Goal: Task Accomplishment & Management: Use online tool/utility

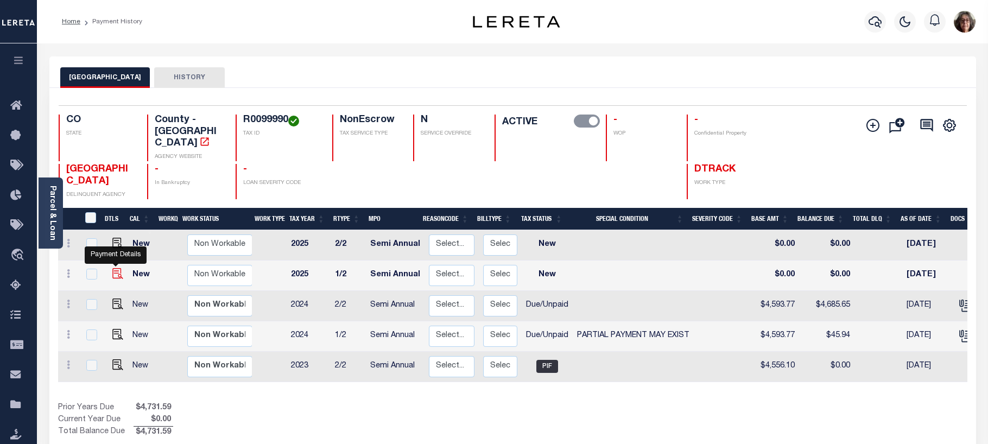
click at [115, 268] on img "" at bounding box center [117, 273] width 11 height 11
checkbox input "true"
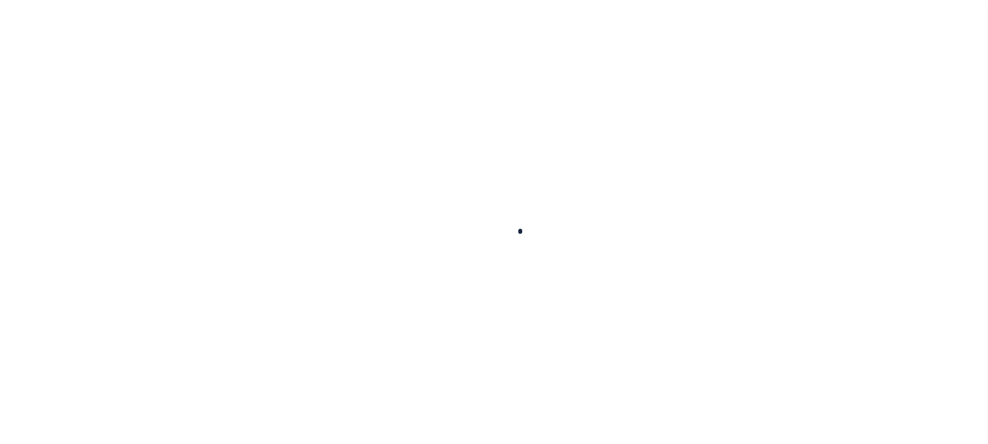
checkbox input "false"
type input "Semi Annual"
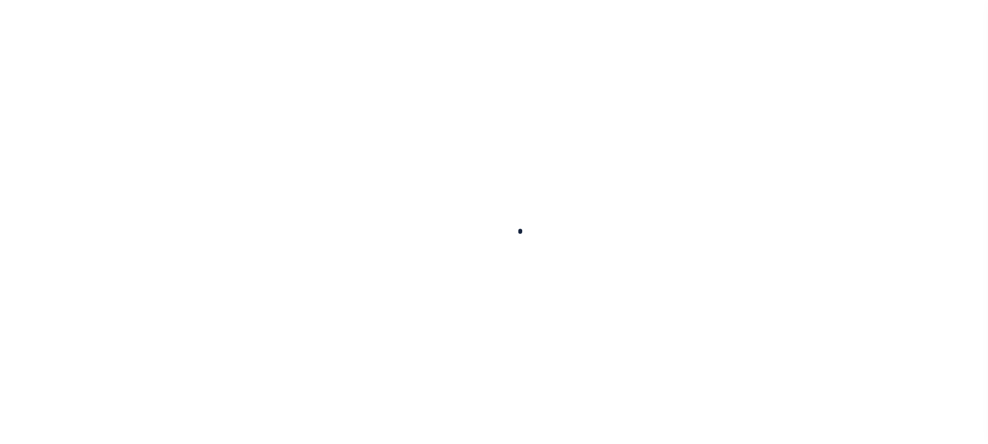
type input "[DATE]"
select select "NW2"
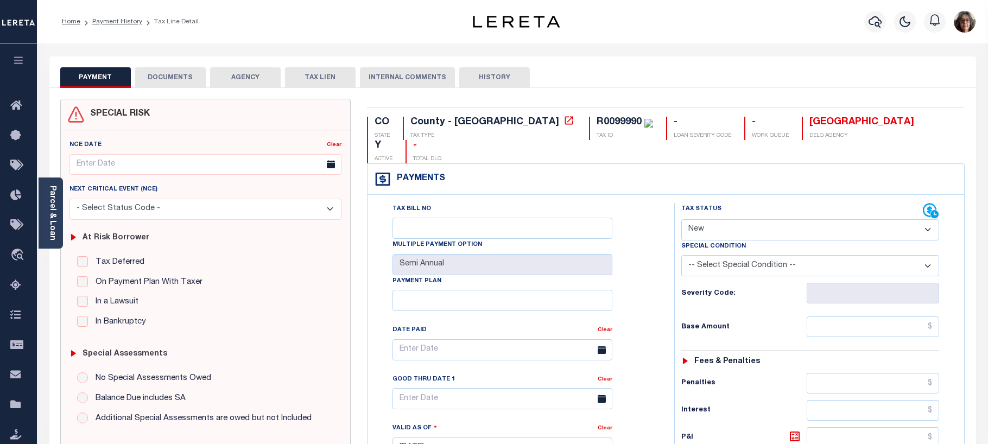
click at [928, 219] on select "- Select Status Code - Open Due/Unpaid Paid Incomplete No Tax Due Internal Refu…" at bounding box center [810, 229] width 258 height 21
click at [925, 255] on select "-- Select Special Condition -- 3RD PARTY TAX LIEN AGENCY TAX LIEN (A.K.A Inside…" at bounding box center [810, 265] width 258 height 21
